Goal: Task Accomplishment & Management: Find specific page/section

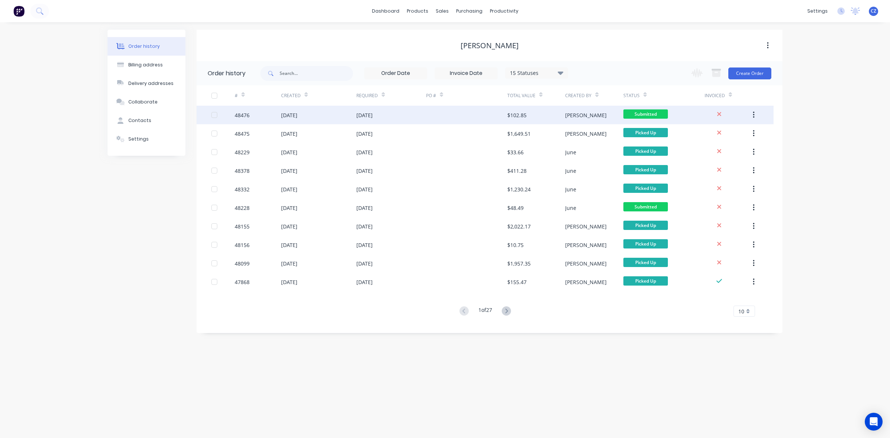
click at [521, 113] on div "$102.85" at bounding box center [516, 115] width 19 height 8
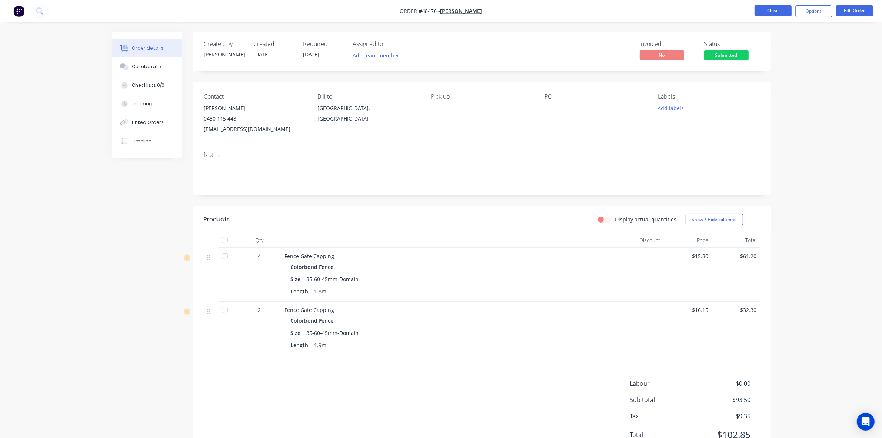
click at [772, 6] on button "Close" at bounding box center [773, 10] width 37 height 11
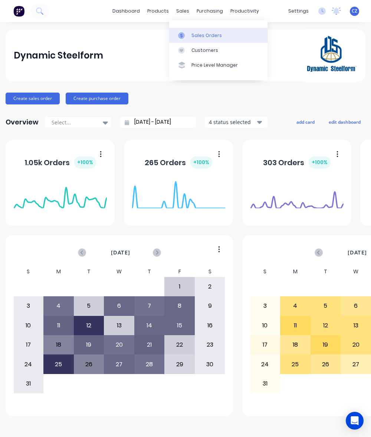
click at [198, 31] on link "Sales Orders" at bounding box center [218, 35] width 98 height 15
